Goal: Check status: Check status

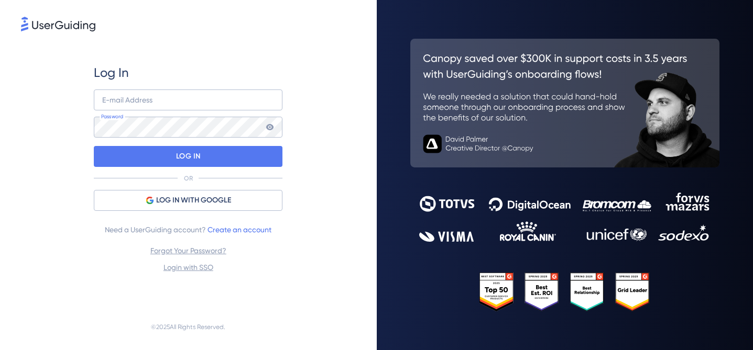
type input "[EMAIL_ADDRESS][DOMAIN_NAME]"
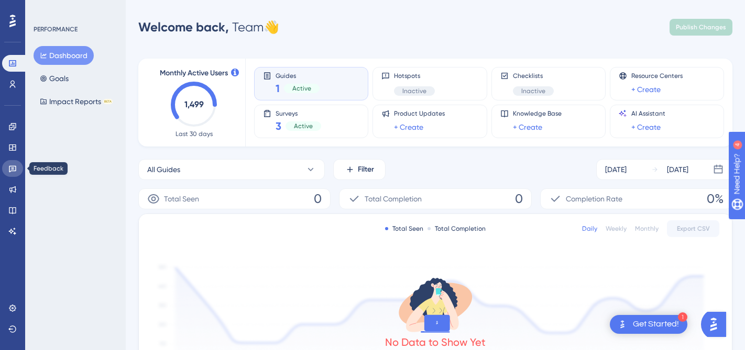
click at [10, 174] on link at bounding box center [12, 168] width 21 height 17
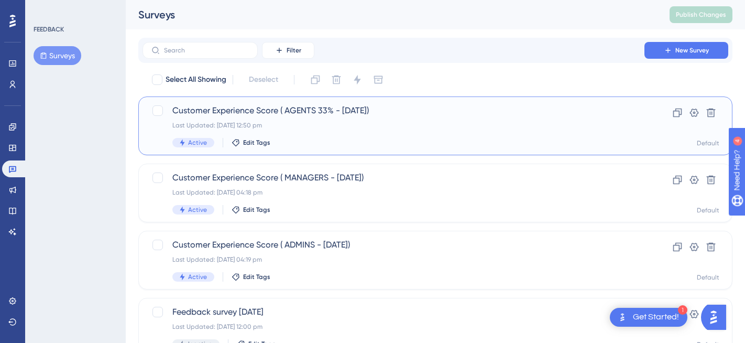
click at [488, 127] on div "Last Updated: [DATE] 12:50 pm" at bounding box center [393, 125] width 442 height 8
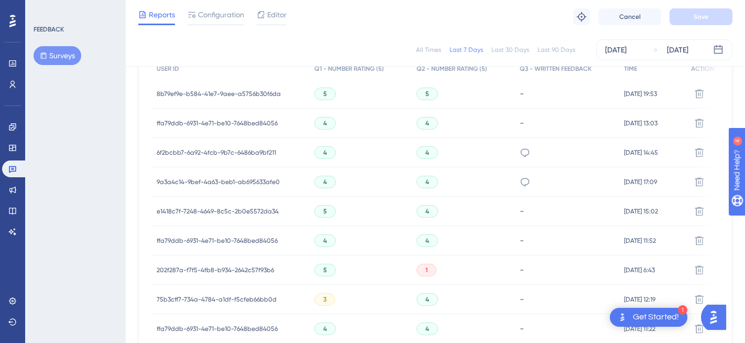
scroll to position [360, 0]
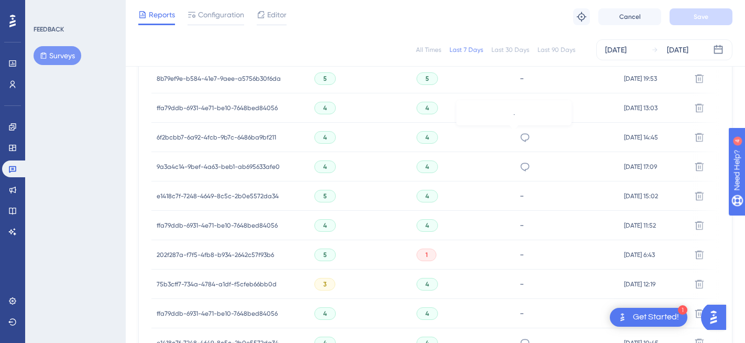
click at [520, 138] on icon at bounding box center [525, 137] width 10 height 10
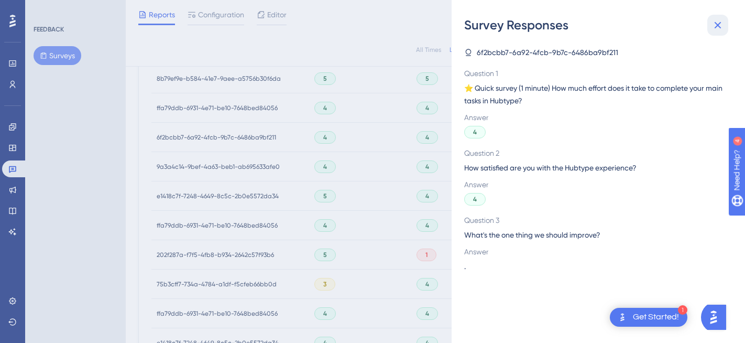
click at [725, 26] on button at bounding box center [717, 25] width 21 height 21
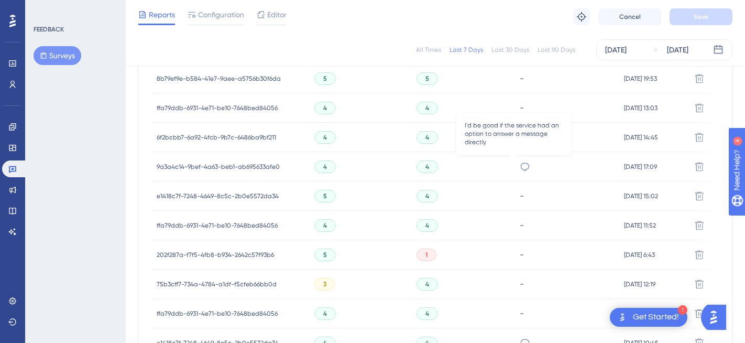
click at [520, 169] on icon at bounding box center [525, 166] width 10 height 10
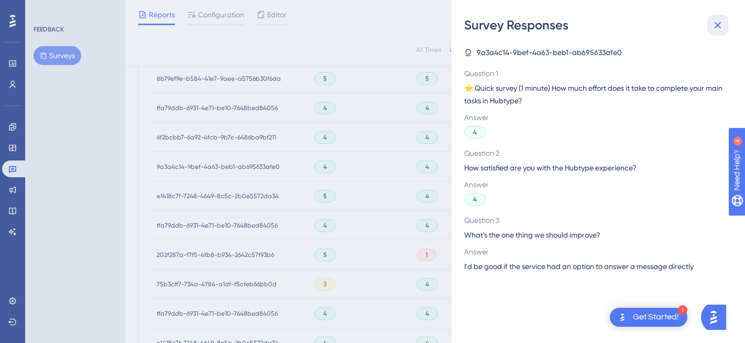
click at [721, 23] on icon at bounding box center [717, 25] width 13 height 13
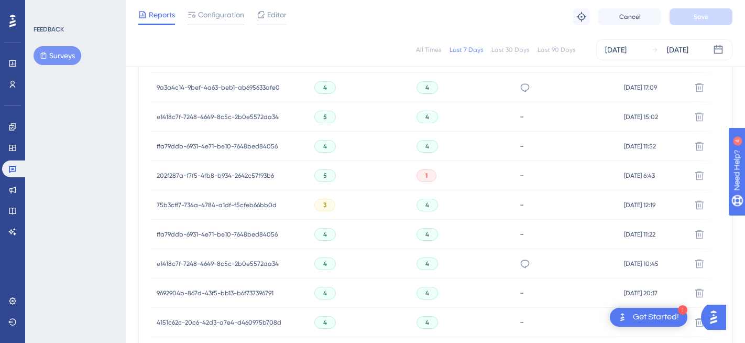
scroll to position [439, 0]
click at [520, 262] on icon at bounding box center [525, 263] width 10 height 10
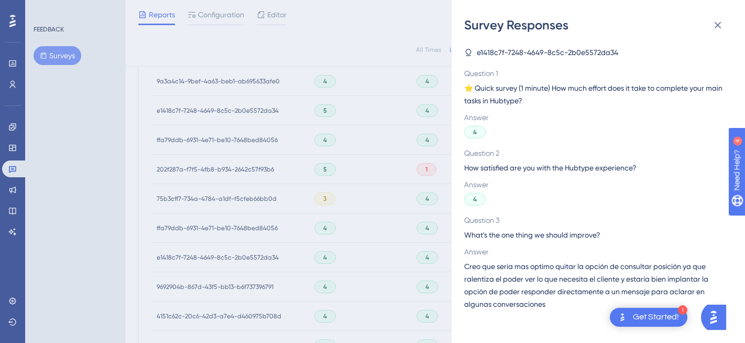
scroll to position [446, 0]
click at [717, 22] on icon at bounding box center [717, 25] width 13 height 13
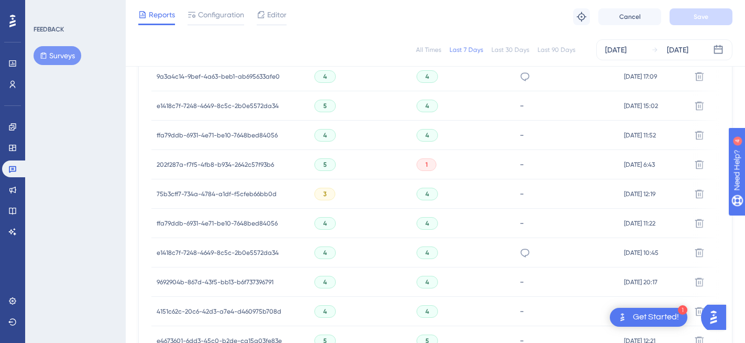
scroll to position [545, 0]
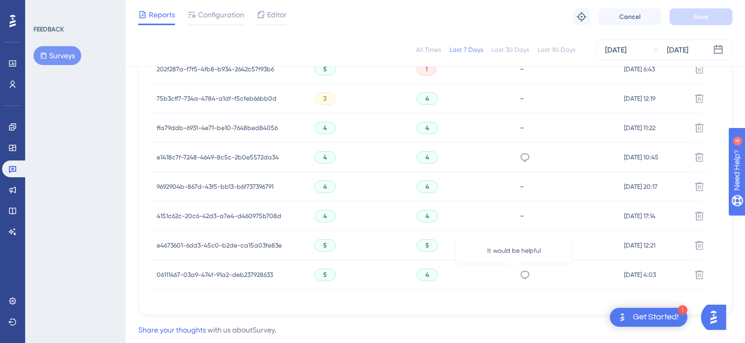
click at [520, 277] on icon at bounding box center [525, 274] width 10 height 10
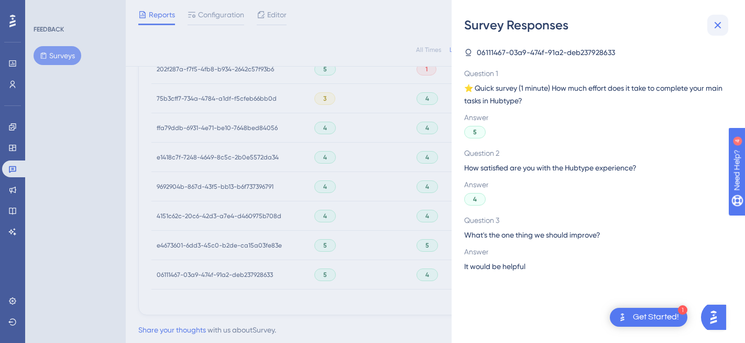
click at [727, 23] on button at bounding box center [717, 25] width 21 height 21
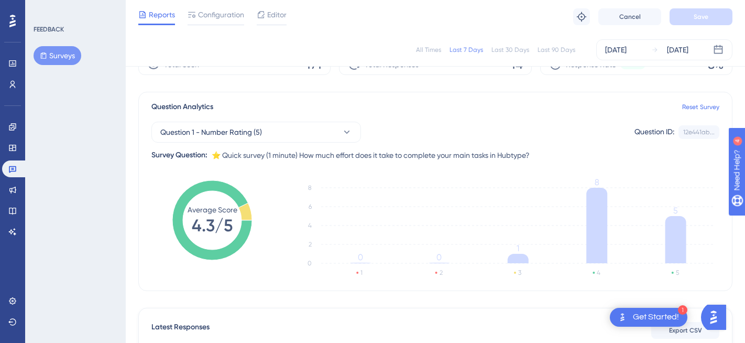
scroll to position [0, 0]
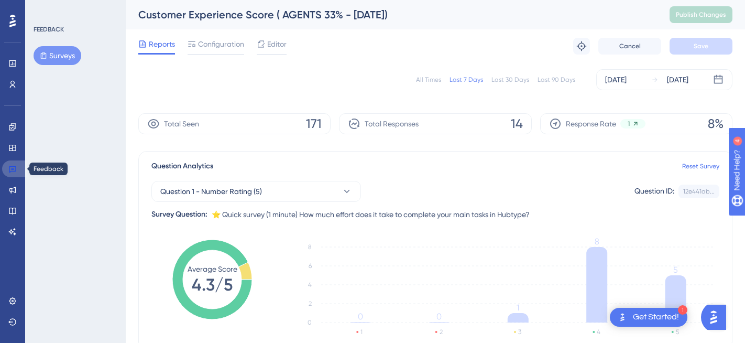
click at [19, 172] on link at bounding box center [14, 168] width 25 height 17
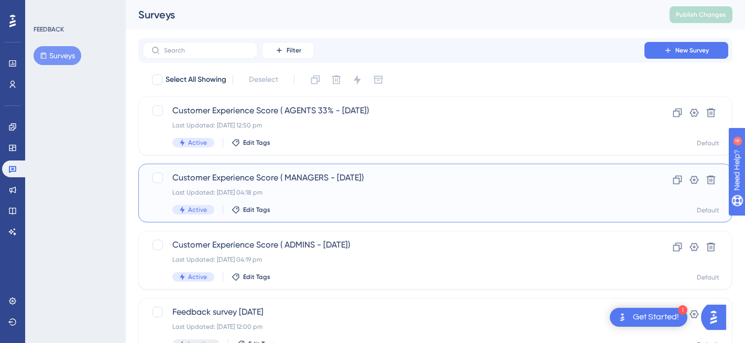
click at [410, 166] on div "Customer Experience Score ( MANAGERS - [DATE]) Last Updated: [DATE] 04:18 pm Ac…" at bounding box center [435, 192] width 594 height 59
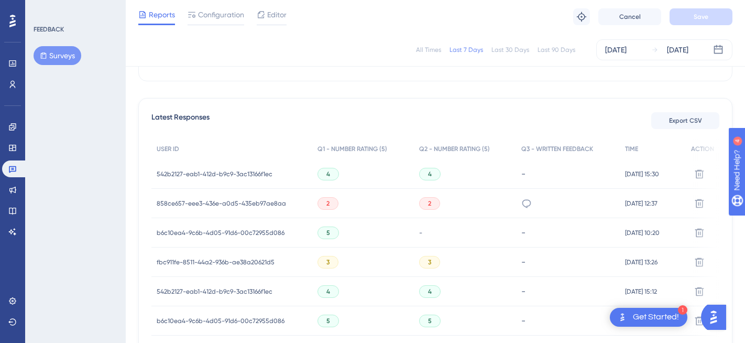
scroll to position [265, 0]
click at [521, 201] on div "." at bounding box center [567, 203] width 103 height 29
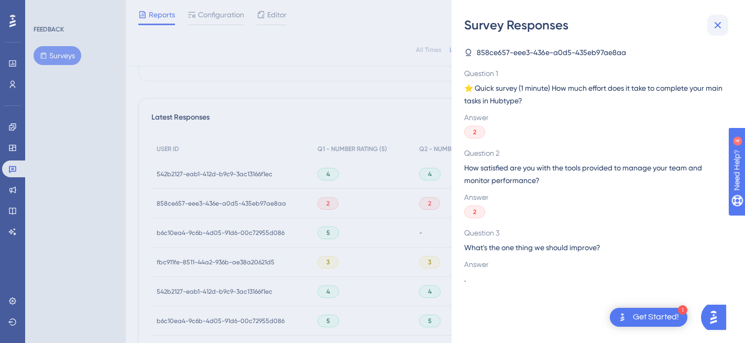
click at [719, 35] on button at bounding box center [717, 25] width 21 height 21
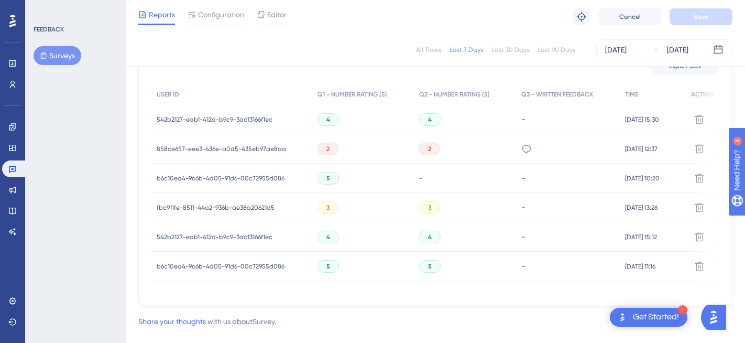
scroll to position [341, 0]
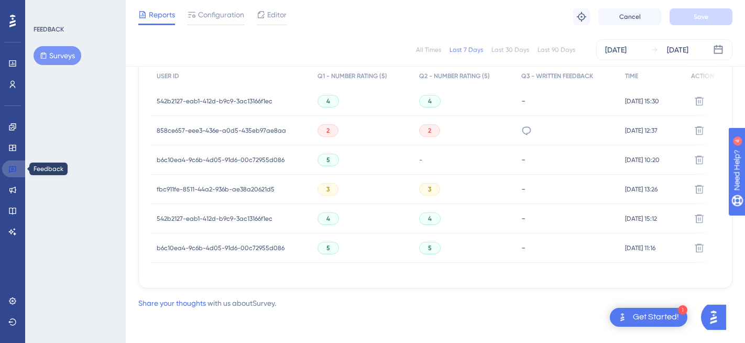
click at [19, 172] on link at bounding box center [14, 168] width 25 height 17
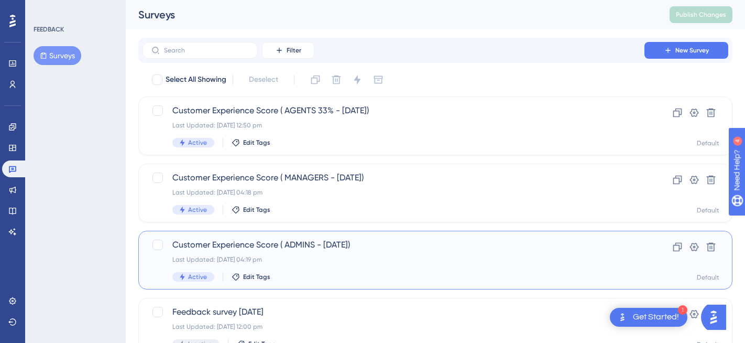
click at [395, 269] on div "Customer Experience Score ( ADMINS - [DATE]) Last Updated: [DATE] 04:19 pm Acti…" at bounding box center [393, 259] width 442 height 43
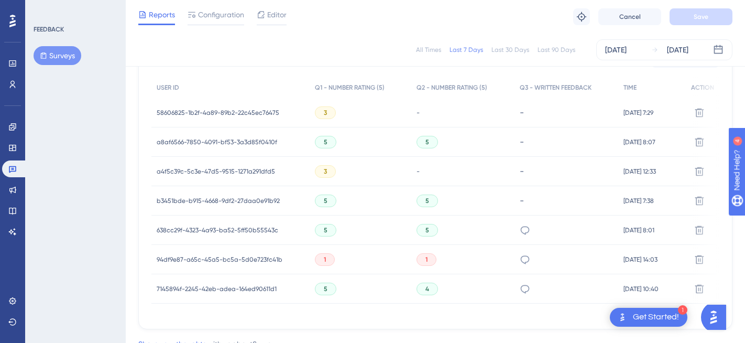
scroll to position [342, 0]
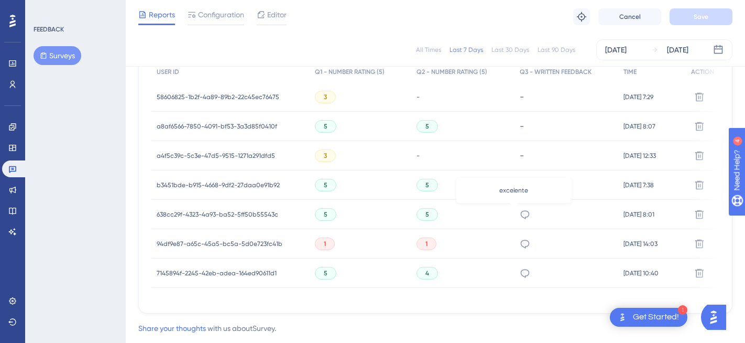
click at [520, 212] on icon at bounding box center [525, 214] width 10 height 10
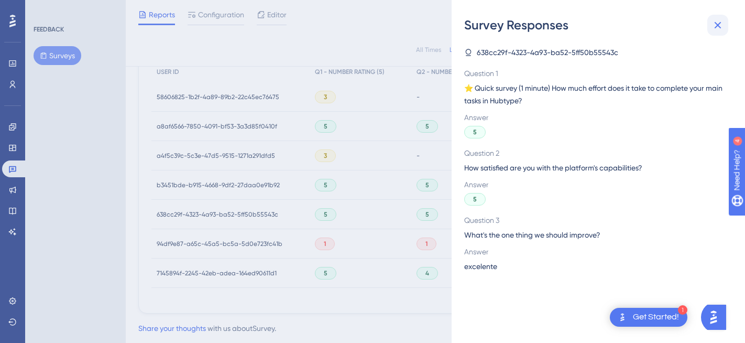
click at [711, 24] on icon at bounding box center [717, 25] width 13 height 13
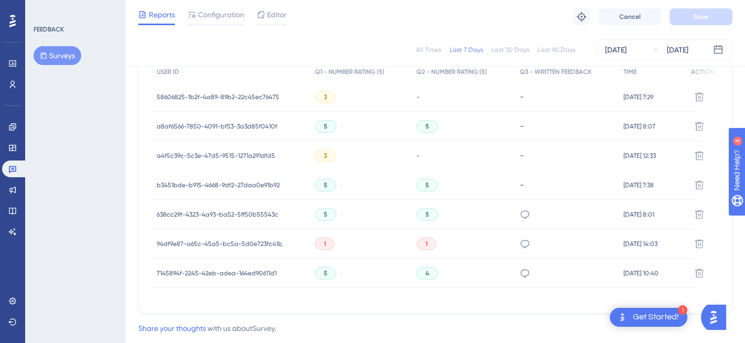
click at [520, 215] on div "excelente" at bounding box center [566, 214] width 104 height 29
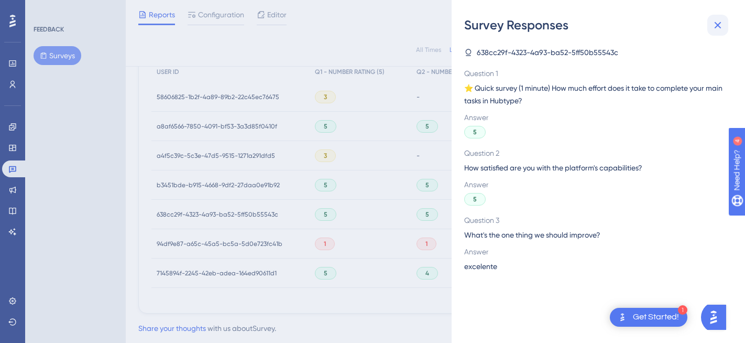
click at [714, 30] on icon at bounding box center [717, 25] width 13 height 13
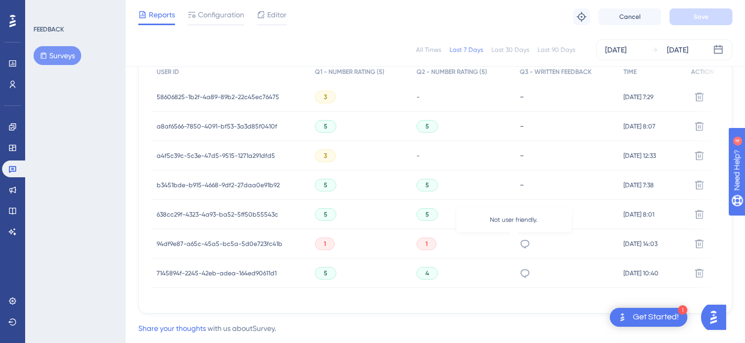
click at [520, 240] on icon at bounding box center [525, 243] width 10 height 10
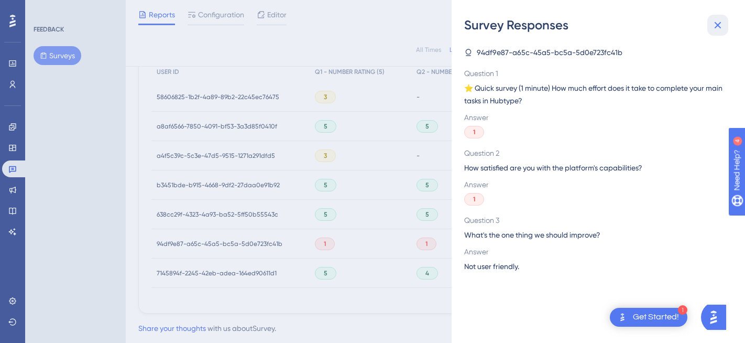
click at [722, 25] on icon at bounding box center [717, 25] width 13 height 13
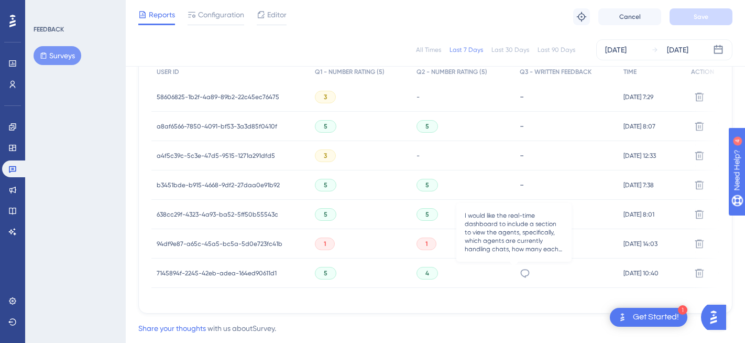
click at [520, 273] on icon at bounding box center [525, 273] width 10 height 10
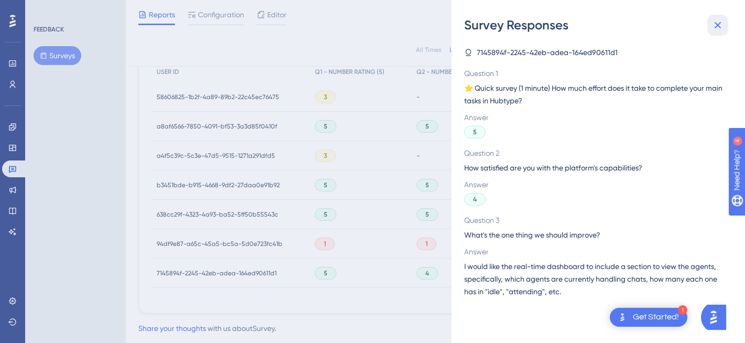
click at [718, 26] on icon at bounding box center [717, 25] width 7 height 7
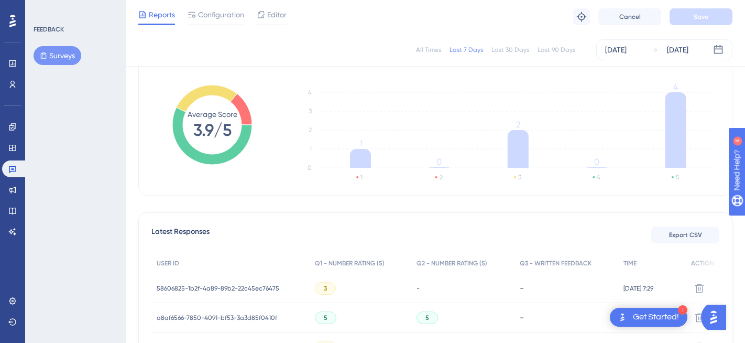
scroll to position [29, 0]
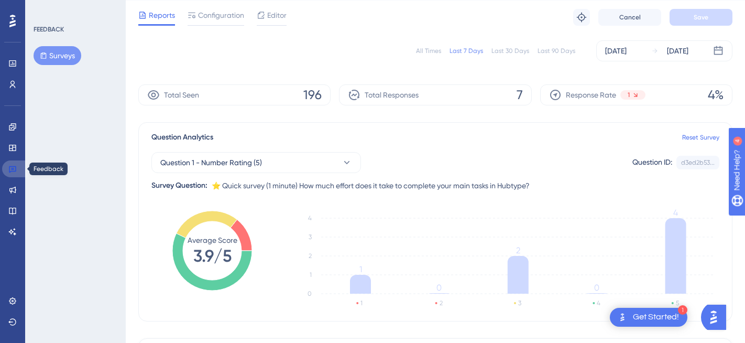
click at [17, 169] on link at bounding box center [14, 168] width 25 height 17
